Goal: Task Accomplishment & Management: Manage account settings

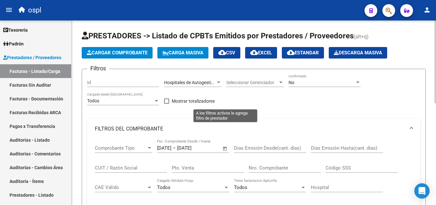
scroll to position [16, 0]
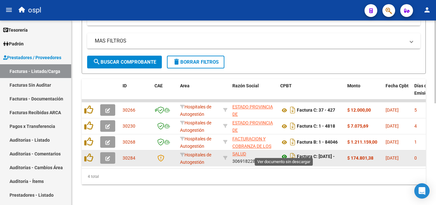
click at [283, 153] on icon at bounding box center [284, 157] width 8 height 8
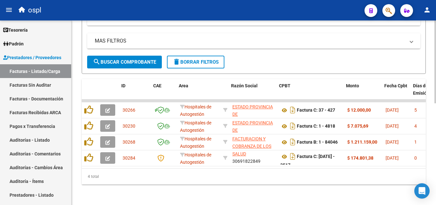
scroll to position [0, 212]
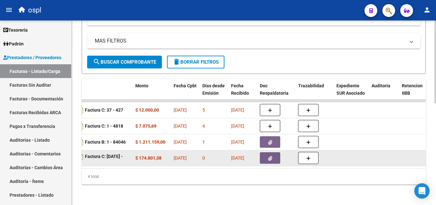
click at [264, 156] on button "button" at bounding box center [270, 157] width 20 height 11
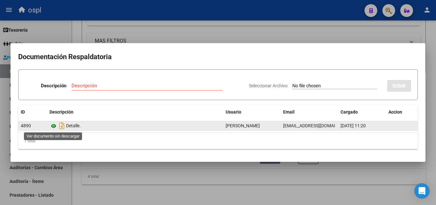
click at [56, 127] on icon at bounding box center [53, 126] width 8 height 8
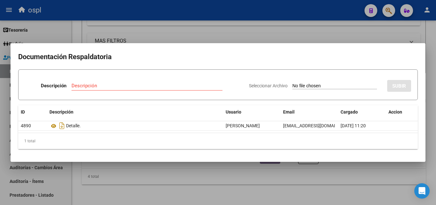
click at [238, 157] on mat-dialog-container "Documentación Respaldatoria Descripción Descripción Seleccionar Archivo SUBIR I…" at bounding box center [218, 102] width 415 height 118
click at [229, 162] on div at bounding box center [218, 102] width 436 height 205
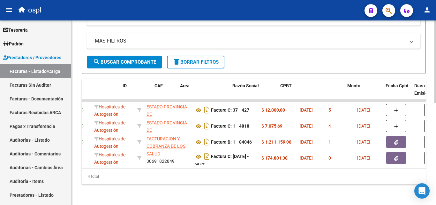
scroll to position [0, 0]
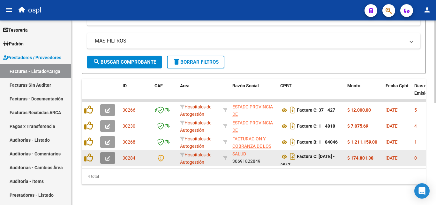
click at [103, 153] on button "button" at bounding box center [107, 157] width 15 height 11
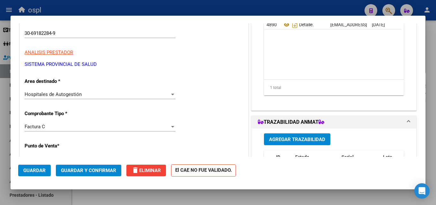
scroll to position [96, 0]
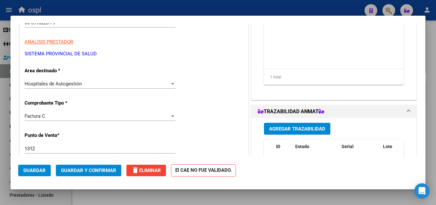
click at [167, 85] on div "Hospitales de Autogestión" at bounding box center [97, 84] width 145 height 6
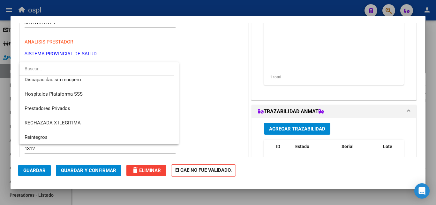
scroll to position [91, 0]
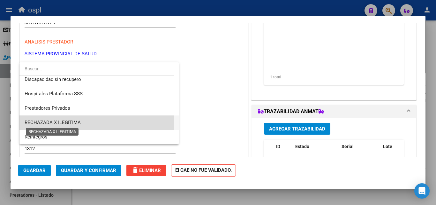
click at [66, 122] on span "RECHAZADA X ILEGITIMA" at bounding box center [53, 122] width 56 height 6
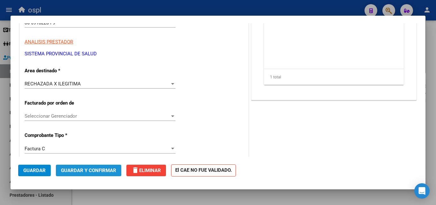
click at [83, 169] on span "Guardar y Confirmar" at bounding box center [88, 170] width 55 height 6
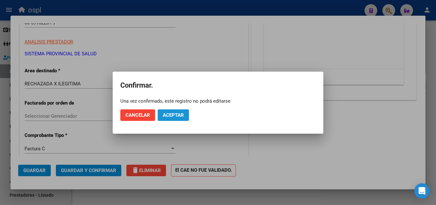
click at [182, 115] on span "Aceptar" at bounding box center [173, 115] width 21 height 6
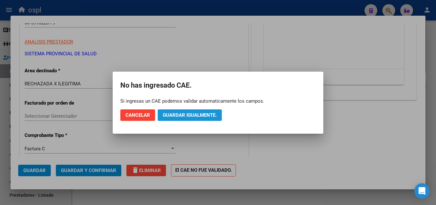
click at [181, 114] on span "Guardar igualmente." at bounding box center [190, 115] width 54 height 6
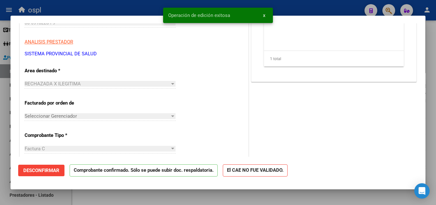
click at [0, 146] on div at bounding box center [218, 102] width 436 height 205
type input "$ 0,00"
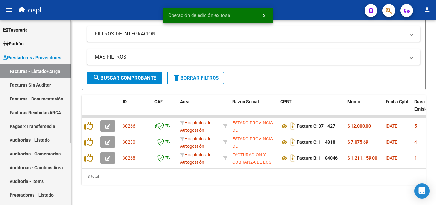
scroll to position [209, 0]
click at [26, 86] on link "Facturas Sin Auditar" at bounding box center [35, 85] width 71 height 14
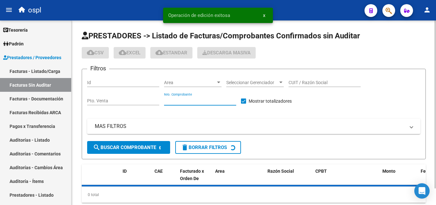
click at [205, 103] on input "Nro. Comprobante" at bounding box center [200, 100] width 72 height 5
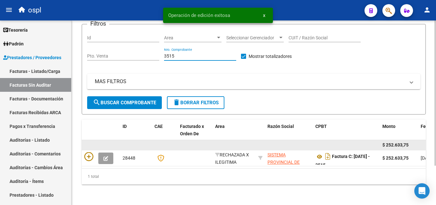
scroll to position [50, 0]
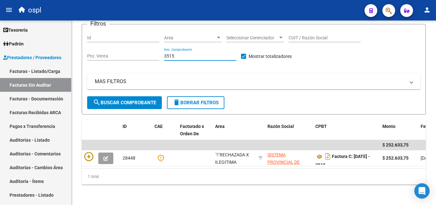
type input "3515"
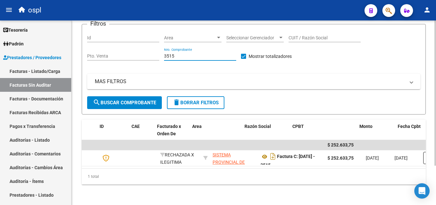
scroll to position [0, 0]
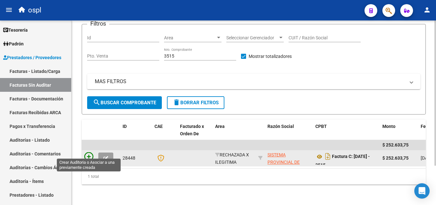
click at [91, 152] on icon at bounding box center [88, 156] width 9 height 9
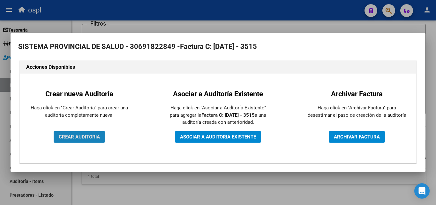
click at [92, 138] on span "CREAR AUDITORIA" at bounding box center [79, 137] width 41 height 6
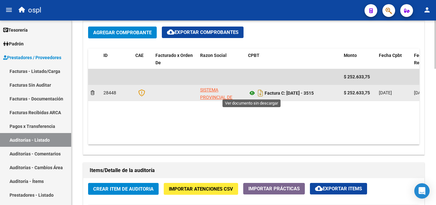
click at [252, 91] on icon at bounding box center [252, 93] width 8 height 8
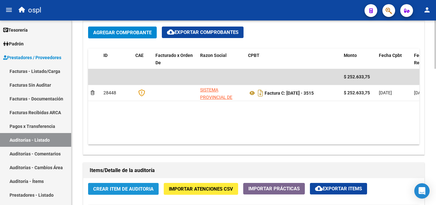
click at [127, 188] on span "Crear Item de Auditoria" at bounding box center [123, 189] width 60 height 6
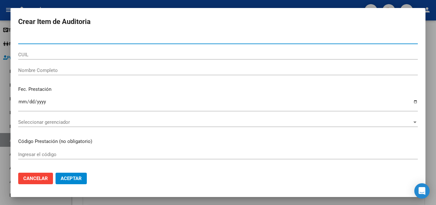
click at [61, 72] on input "Nombre Completo" at bounding box center [218, 70] width 400 height 6
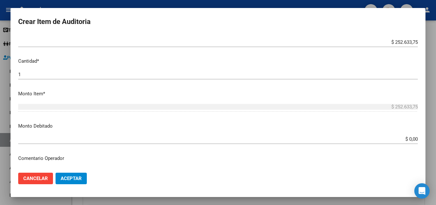
scroll to position [160, 0]
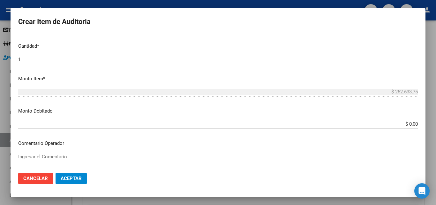
type input "todos"
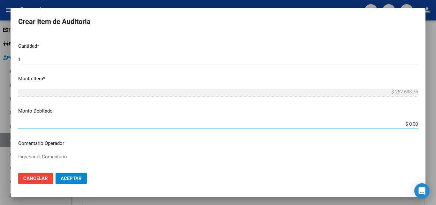
drag, startPoint x: 409, startPoint y: 125, endPoint x: 419, endPoint y: 125, distance: 9.3
click at [419, 125] on mat-dialog-content "Nro Documento CUIL todos Nombre Completo Fec. Prestación Ingresar la fecha Sele…" at bounding box center [218, 100] width 415 height 133
type input "$ 252.633,75"
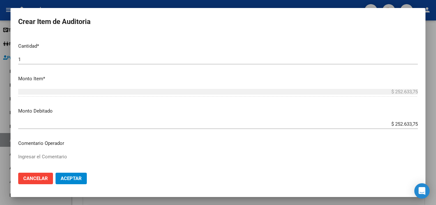
click at [70, 145] on p "Comentario Operador" at bounding box center [218, 143] width 400 height 7
click at [70, 150] on mat-dialog-content "Nro Documento CUIL todos Nombre Completo Fec. Prestación Ingresar la fecha Sele…" at bounding box center [218, 100] width 415 height 133
click at [62, 154] on textarea "Ingresar el Comentario" at bounding box center [218, 168] width 400 height 30
click at [111, 157] on textarea "fc rechazada por ilegitima - no presenta dni ni firma de conformidad del afilia…" at bounding box center [218, 168] width 400 height 30
type textarea "fc rechazada por ilegitima - no presenta dni que acredite atención medica brind…"
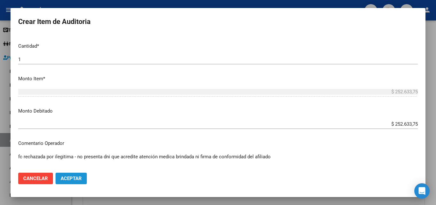
click at [75, 175] on span "Aceptar" at bounding box center [71, 178] width 21 height 6
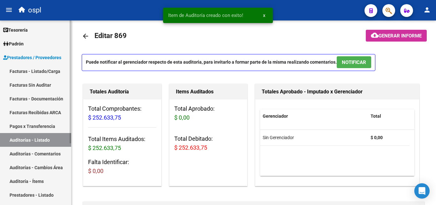
scroll to position [0, 0]
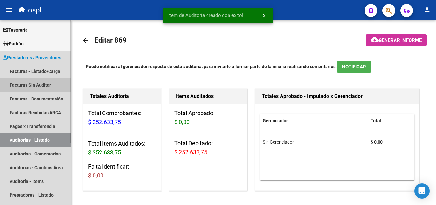
click at [39, 82] on link "Facturas Sin Auditar" at bounding box center [35, 85] width 71 height 14
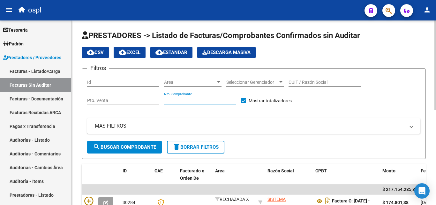
click at [178, 100] on input "Nro. Comprobante" at bounding box center [200, 100] width 72 height 5
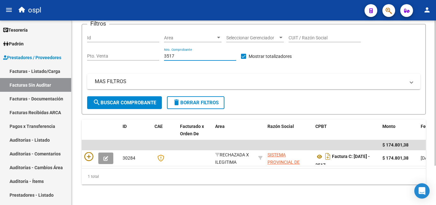
scroll to position [50, 0]
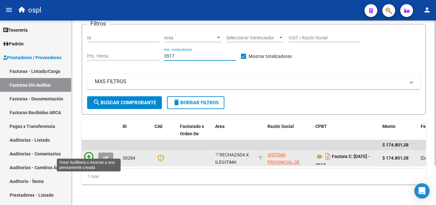
type input "3517"
click at [87, 154] on icon at bounding box center [88, 156] width 9 height 9
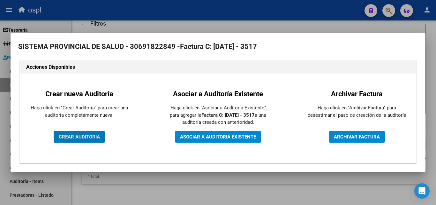
click at [91, 137] on span "CREAR AUDITORIA" at bounding box center [79, 137] width 41 height 6
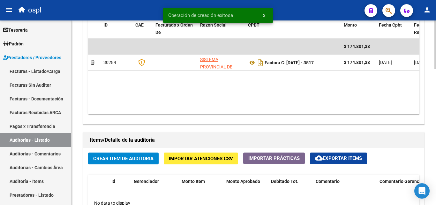
scroll to position [351, 0]
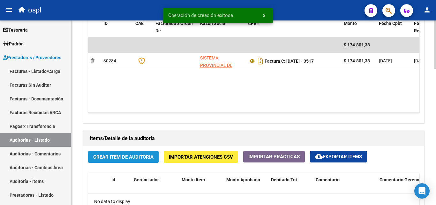
click at [110, 156] on span "Crear Item de Auditoria" at bounding box center [123, 157] width 60 height 6
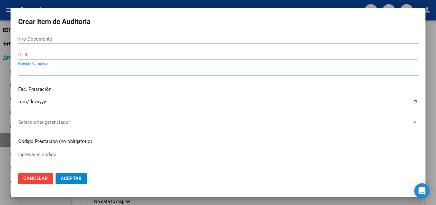
click at [30, 68] on input "Nombre Completo" at bounding box center [218, 70] width 400 height 6
type input "todos"
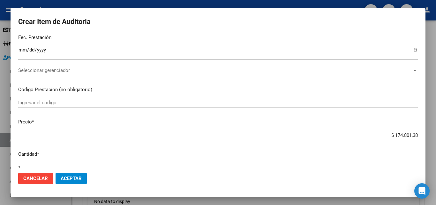
scroll to position [128, 0]
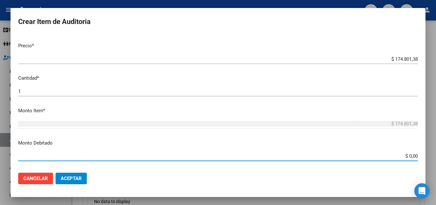
drag, startPoint x: 389, startPoint y: 158, endPoint x: 415, endPoint y: 156, distance: 25.3
click at [424, 156] on mat-dialog-content "Nro Documento CUIL todos Nombre Completo Fec. Prestación Ingresar la fecha Sele…" at bounding box center [218, 100] width 415 height 133
type input "$ 174.801,38"
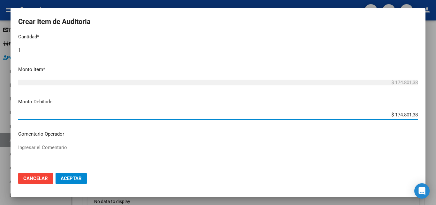
scroll to position [192, 0]
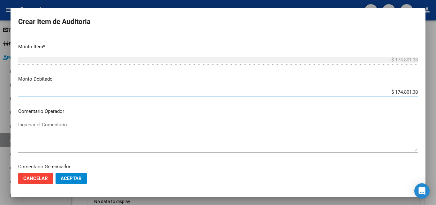
click at [51, 120] on div "Ingresar el Comentario" at bounding box center [218, 136] width 400 height 33
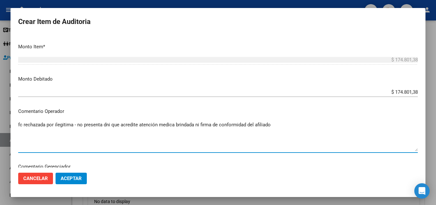
type textarea "fc rechazada por ilegitima - no presenta dni que acredite atención medica brind…"
click at [75, 176] on span "Aceptar" at bounding box center [71, 178] width 21 height 6
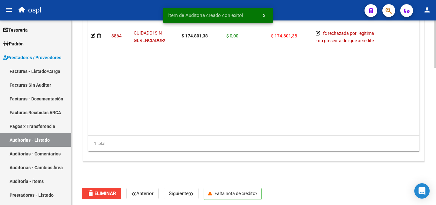
scroll to position [535, 0]
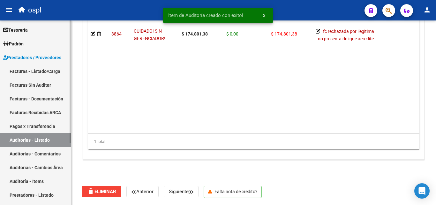
click at [37, 73] on link "Facturas - Listado/Carga" at bounding box center [35, 71] width 71 height 14
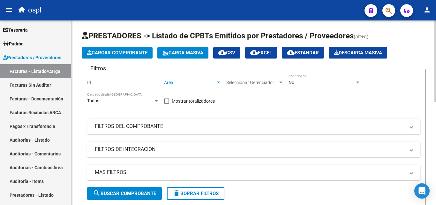
click at [179, 83] on span "Area" at bounding box center [190, 82] width 52 height 5
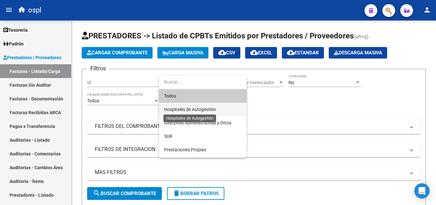
click at [182, 107] on span "Hospitales de Autogestión" at bounding box center [190, 109] width 52 height 5
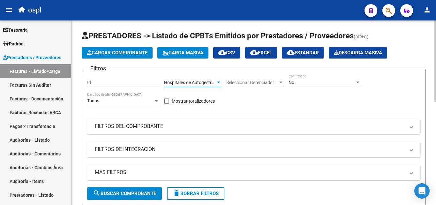
click at [155, 125] on mat-panel-title "FILTROS DEL COMPROBANTE" at bounding box center [250, 126] width 310 height 7
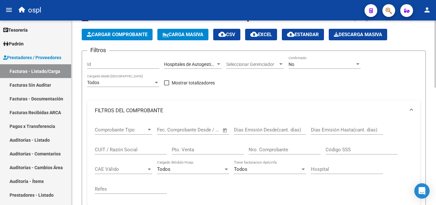
scroll to position [32, 0]
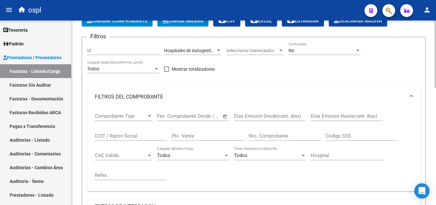
click at [223, 118] on span "Open calendar" at bounding box center [224, 116] width 15 height 15
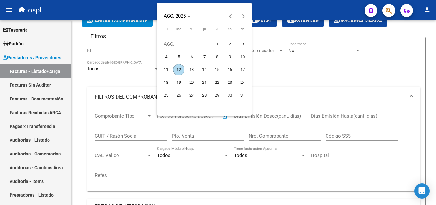
click at [215, 41] on span "1" at bounding box center [216, 43] width 11 height 11
type input "[DATE]"
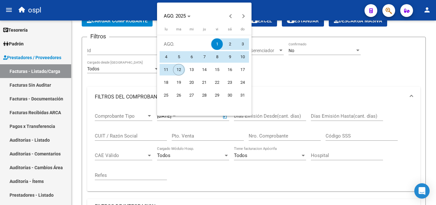
click at [178, 70] on span "12" at bounding box center [178, 69] width 11 height 11
type input "[DATE]"
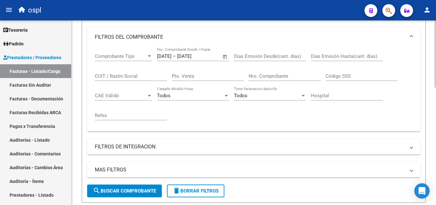
scroll to position [96, 0]
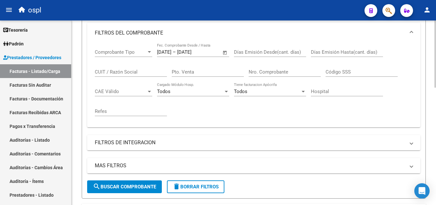
click at [143, 186] on span "search Buscar Comprobante" at bounding box center [124, 187] width 63 height 6
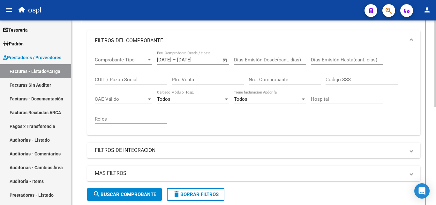
scroll to position [82, 0]
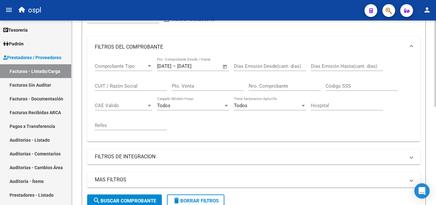
click at [223, 65] on span "Open calendar" at bounding box center [224, 66] width 15 height 15
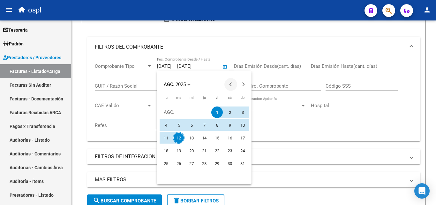
click at [232, 85] on button "Previous month" at bounding box center [230, 84] width 13 height 13
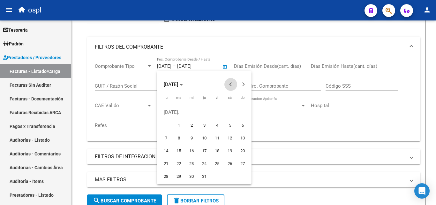
click at [232, 85] on button "Previous month" at bounding box center [230, 84] width 13 height 13
click at [227, 112] on span "1" at bounding box center [229, 111] width 11 height 11
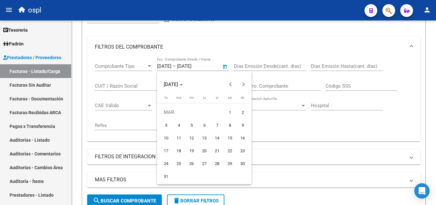
type input "[DATE]"
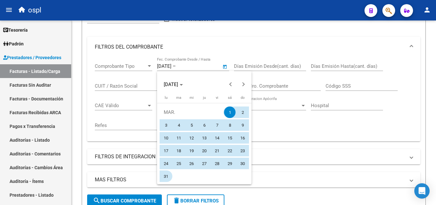
click at [165, 176] on span "31" at bounding box center [165, 175] width 11 height 11
type input "[DATE]"
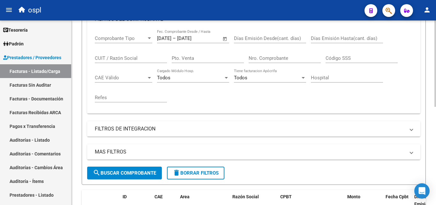
scroll to position [146, 0]
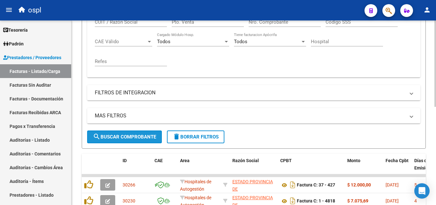
click at [128, 134] on span "search Buscar Comprobante" at bounding box center [124, 137] width 63 height 6
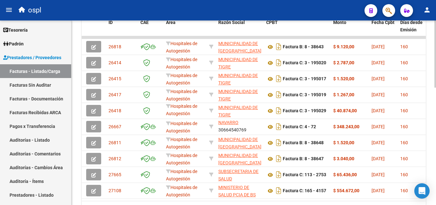
scroll to position [223, 0]
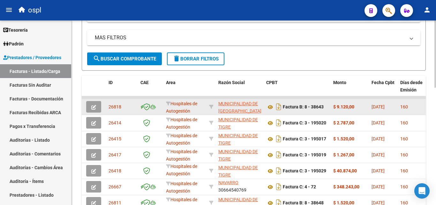
click at [92, 107] on icon "button" at bounding box center [93, 107] width 5 height 5
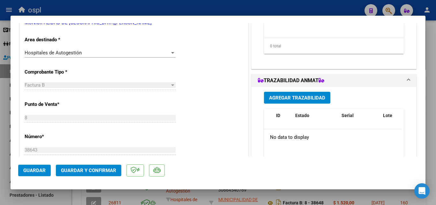
scroll to position [128, 0]
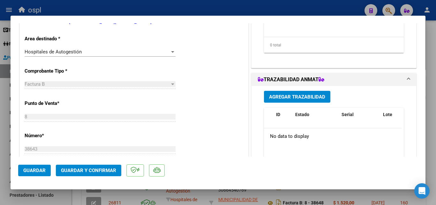
click at [139, 52] on div "Hospitales de Autogestión" at bounding box center [97, 52] width 145 height 6
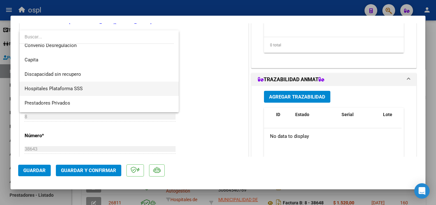
scroll to position [91, 0]
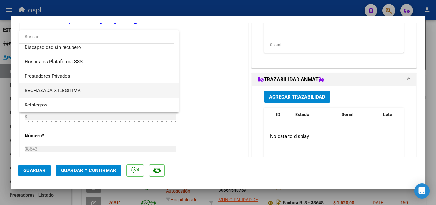
click at [99, 89] on span "RECHAZADA X ILEGITIMA" at bounding box center [99, 90] width 149 height 14
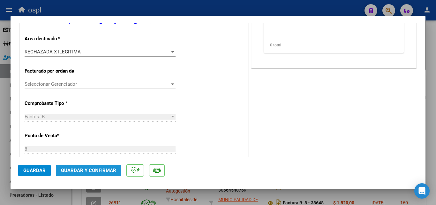
click at [85, 171] on span "Guardar y Confirmar" at bounding box center [88, 170] width 55 height 6
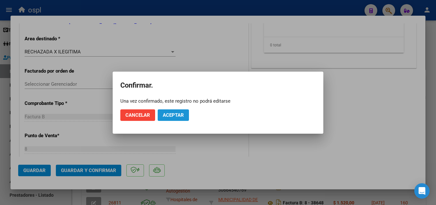
click at [172, 116] on span "Aceptar" at bounding box center [173, 115] width 21 height 6
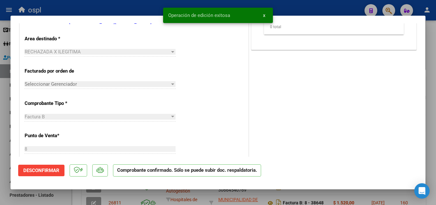
click at [0, 79] on div at bounding box center [218, 102] width 436 height 205
type input "$ 0,00"
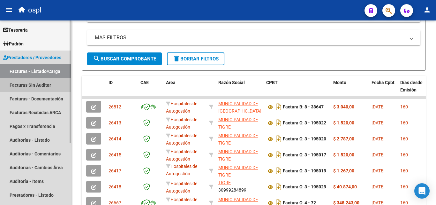
click at [46, 82] on link "Facturas Sin Auditar" at bounding box center [35, 85] width 71 height 14
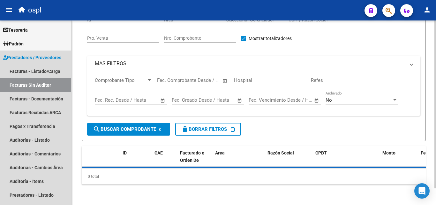
scroll to position [18, 0]
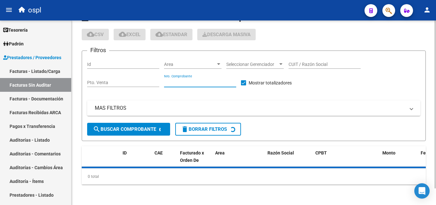
click at [216, 81] on input "Nro. Comprobante" at bounding box center [200, 82] width 72 height 5
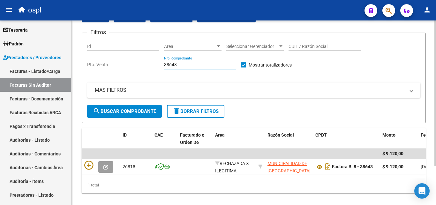
scroll to position [50, 0]
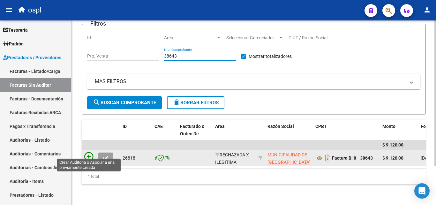
type input "38643"
click at [88, 152] on icon at bounding box center [88, 156] width 9 height 9
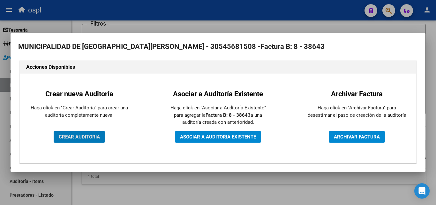
click at [87, 137] on span "CREAR AUDITORIA" at bounding box center [79, 137] width 41 height 6
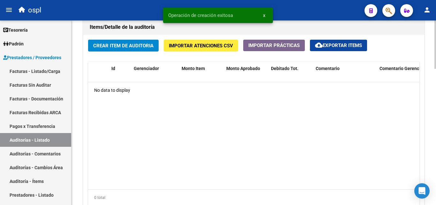
scroll to position [479, 0]
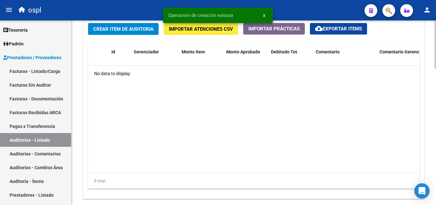
click at [115, 29] on span "Crear Item de Auditoria" at bounding box center [123, 29] width 60 height 6
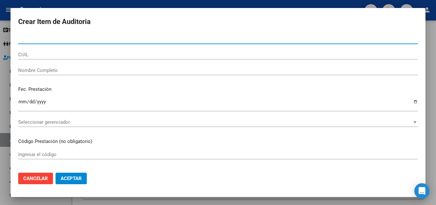
click at [58, 70] on input "Nombre Completo" at bounding box center [218, 70] width 400 height 6
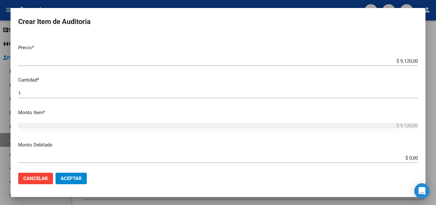
scroll to position [128, 0]
type input "todos"
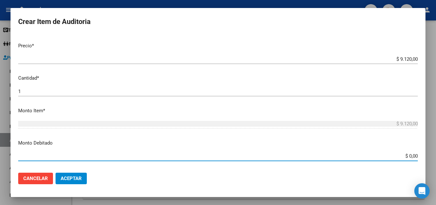
drag, startPoint x: 396, startPoint y: 156, endPoint x: 428, endPoint y: 157, distance: 32.6
click at [428, 157] on div "Crear Item de Auditoria Nro Documento CUIL todos Nombre Completo Fec. Prestació…" at bounding box center [218, 102] width 436 height 205
type input "$ 9.120,00"
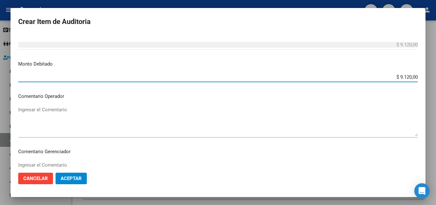
scroll to position [223, 0]
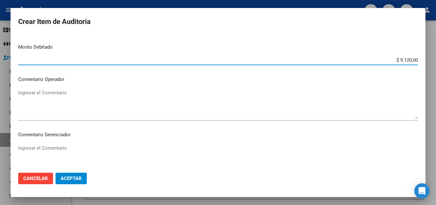
click at [40, 89] on textarea "Ingresar el Comentario" at bounding box center [218, 104] width 400 height 30
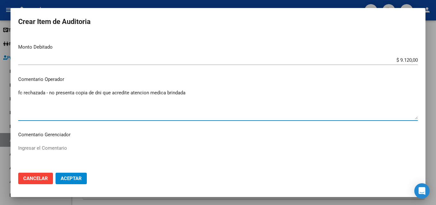
type textarea "fc rechazada - no presenta copia de dni que acredite atencion medica brindada"
click at [65, 176] on span "Aceptar" at bounding box center [71, 178] width 21 height 6
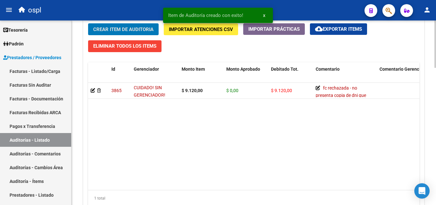
scroll to position [479, 0]
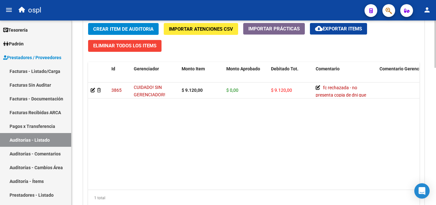
drag, startPoint x: 210, startPoint y: 184, endPoint x: 335, endPoint y: 169, distance: 125.8
click at [335, 169] on datatable-body "3865 CUIDADO! SIN GERENCIADOR! $ 9.120,00 $ 0,00 $ 9.120,00 fc rechazada - no p…" at bounding box center [253, 135] width 331 height 107
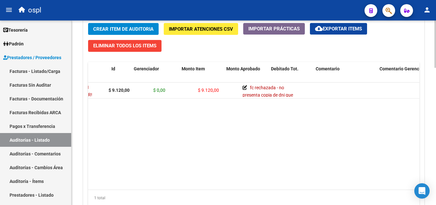
scroll to position [0, 0]
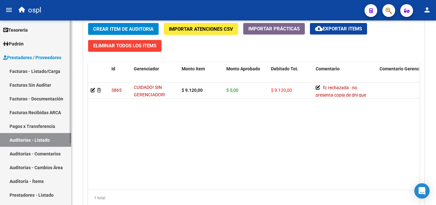
click at [42, 72] on link "Facturas - Listado/Carga" at bounding box center [35, 71] width 71 height 14
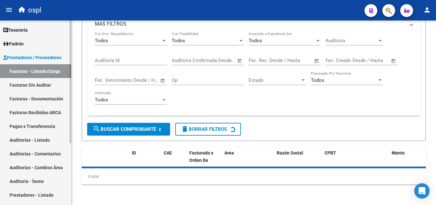
scroll to position [64, 0]
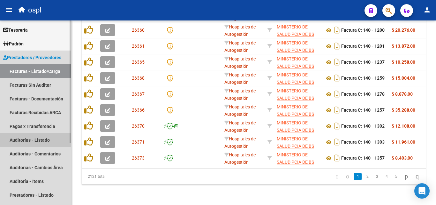
click at [37, 139] on link "Auditorías - Listado" at bounding box center [35, 140] width 71 height 14
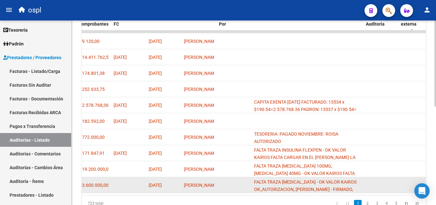
scroll to position [211, 0]
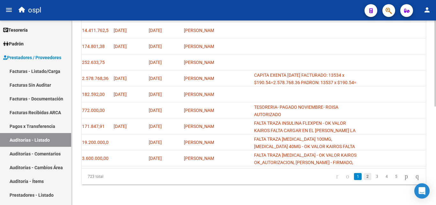
click at [364, 176] on link "2" at bounding box center [368, 176] width 8 height 7
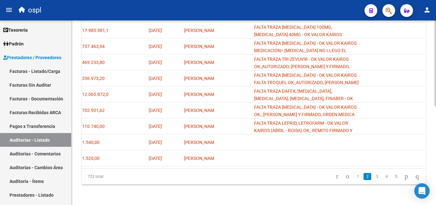
drag, startPoint x: 260, startPoint y: 162, endPoint x: 254, endPoint y: 165, distance: 6.1
click at [254, 165] on datatable-body "assignment 862 RECHAZADA X ILEGITIMA MUNICIPALIDAD DE GRAL [GEOGRAPHIC_DATA][PE…" at bounding box center [254, 86] width 344 height 164
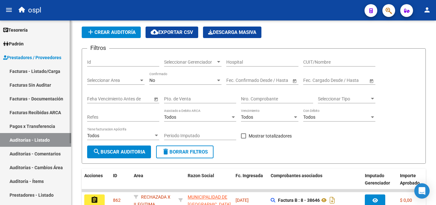
scroll to position [19, 0]
